Goal: Transaction & Acquisition: Subscribe to service/newsletter

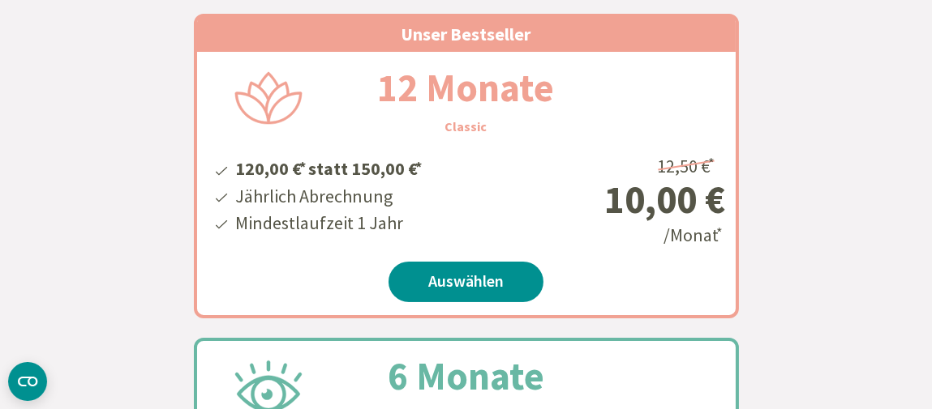
scroll to position [405, 0]
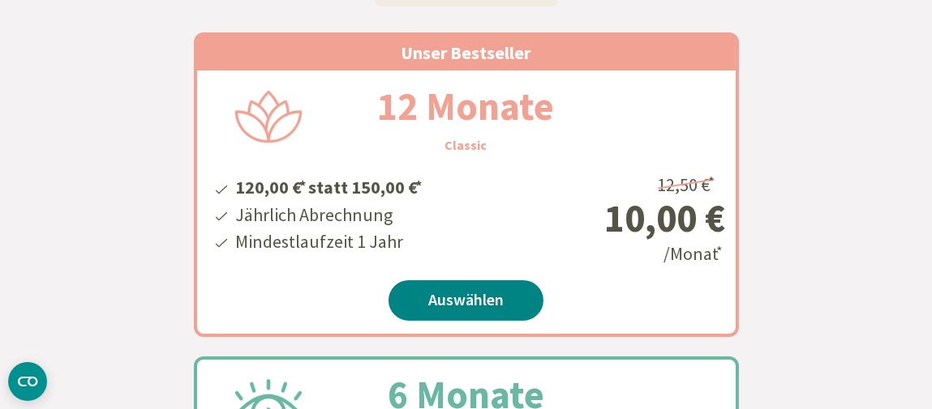
click at [495, 309] on link "Auswählen" at bounding box center [465, 301] width 155 height 41
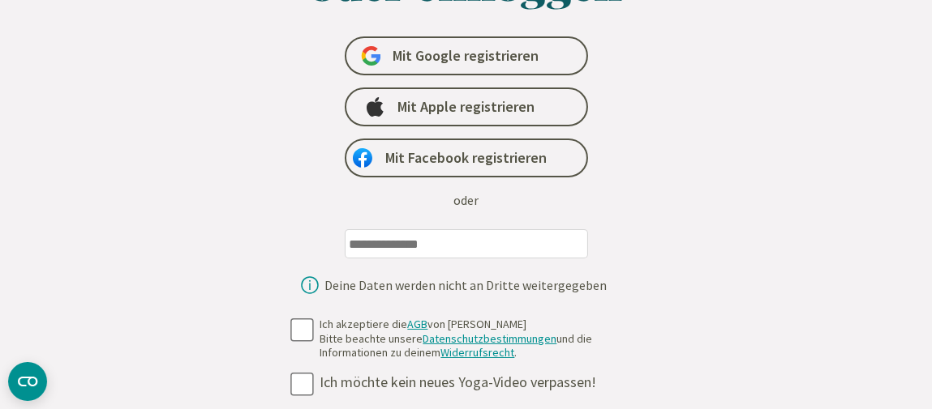
scroll to position [243, 0]
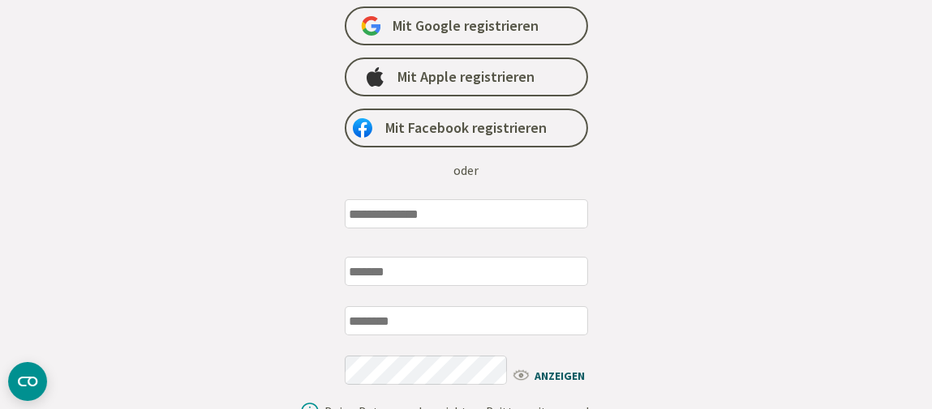
click at [426, 222] on input "email" at bounding box center [466, 213] width 243 height 29
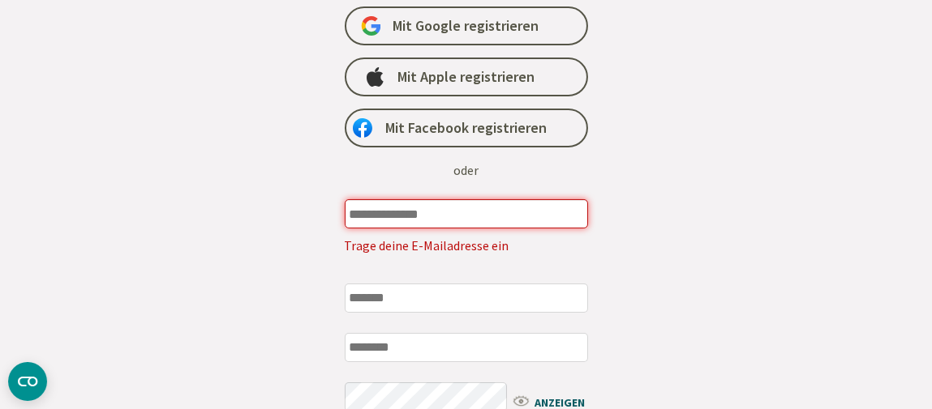
type input "**********"
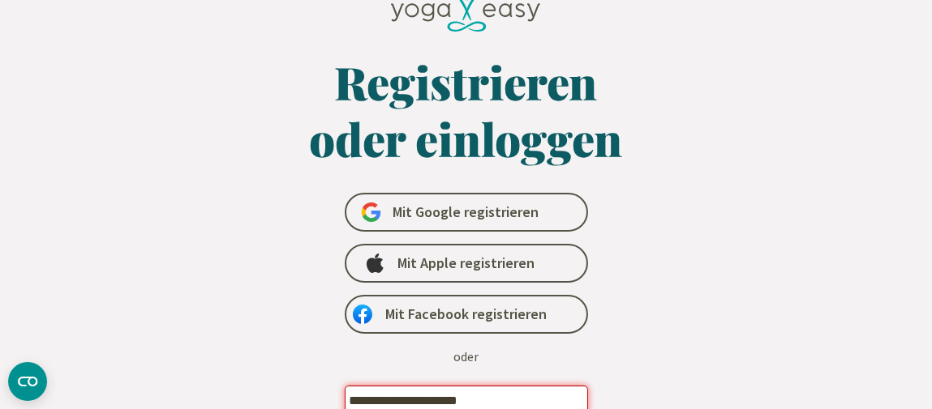
scroll to position [0, 0]
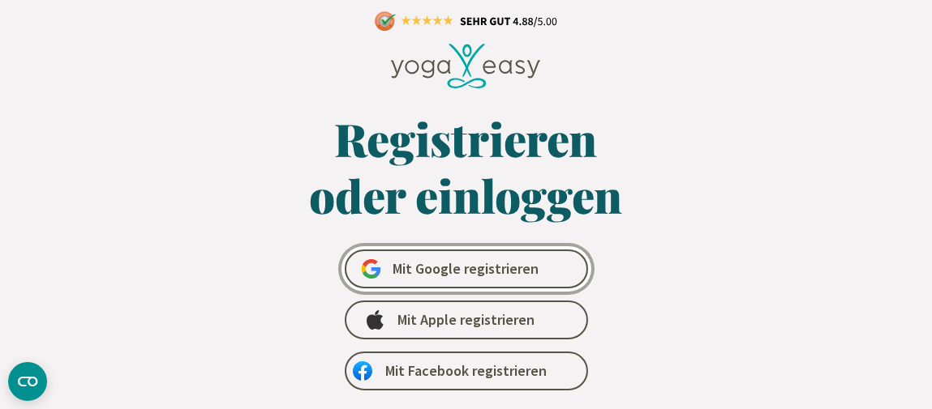
click at [500, 264] on span "Mit Google registrieren" at bounding box center [466, 268] width 146 height 19
